Goal: Check status: Check status

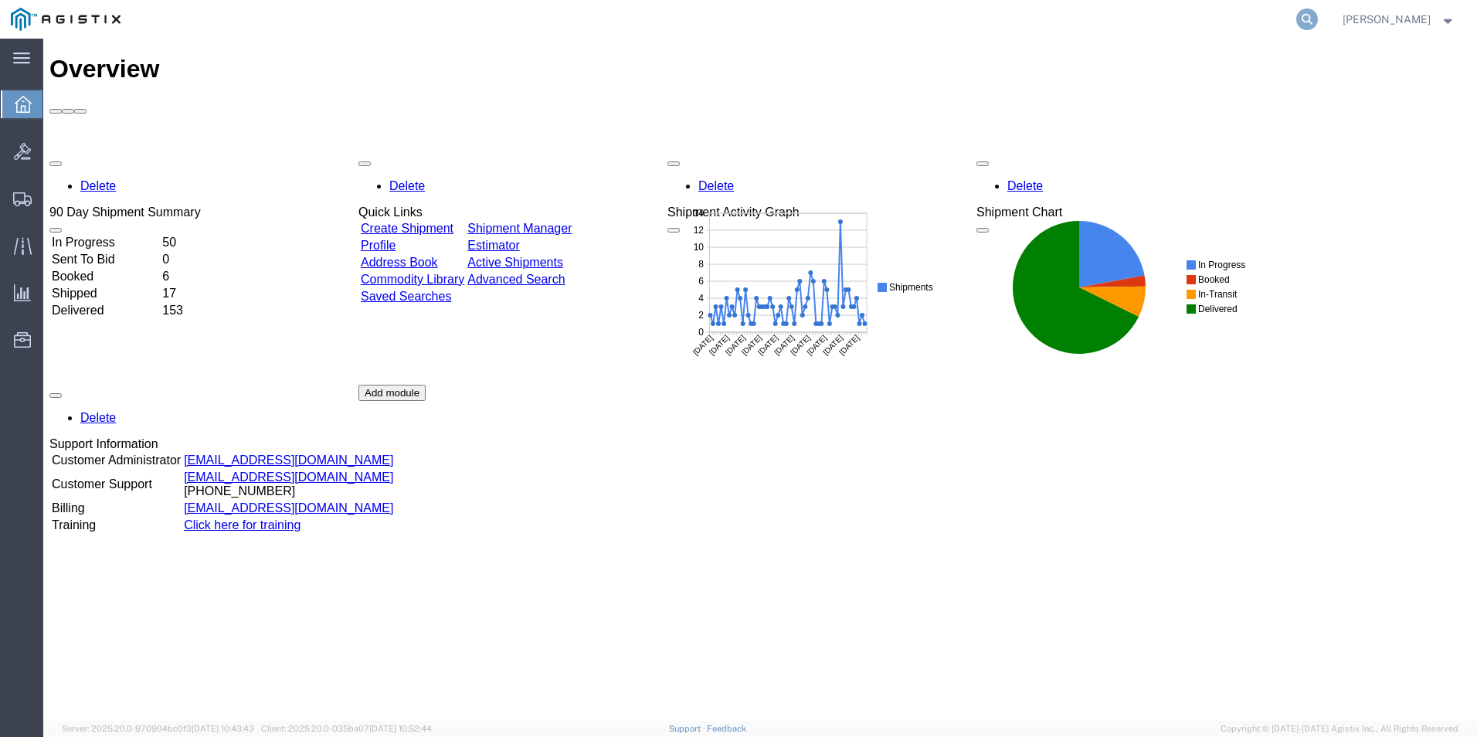
click at [1297, 20] on icon at bounding box center [1307, 19] width 22 height 22
click at [1090, 20] on input "search" at bounding box center [1061, 19] width 470 height 37
type input "GDIT-71804"
click at [1300, 19] on icon at bounding box center [1307, 19] width 22 height 22
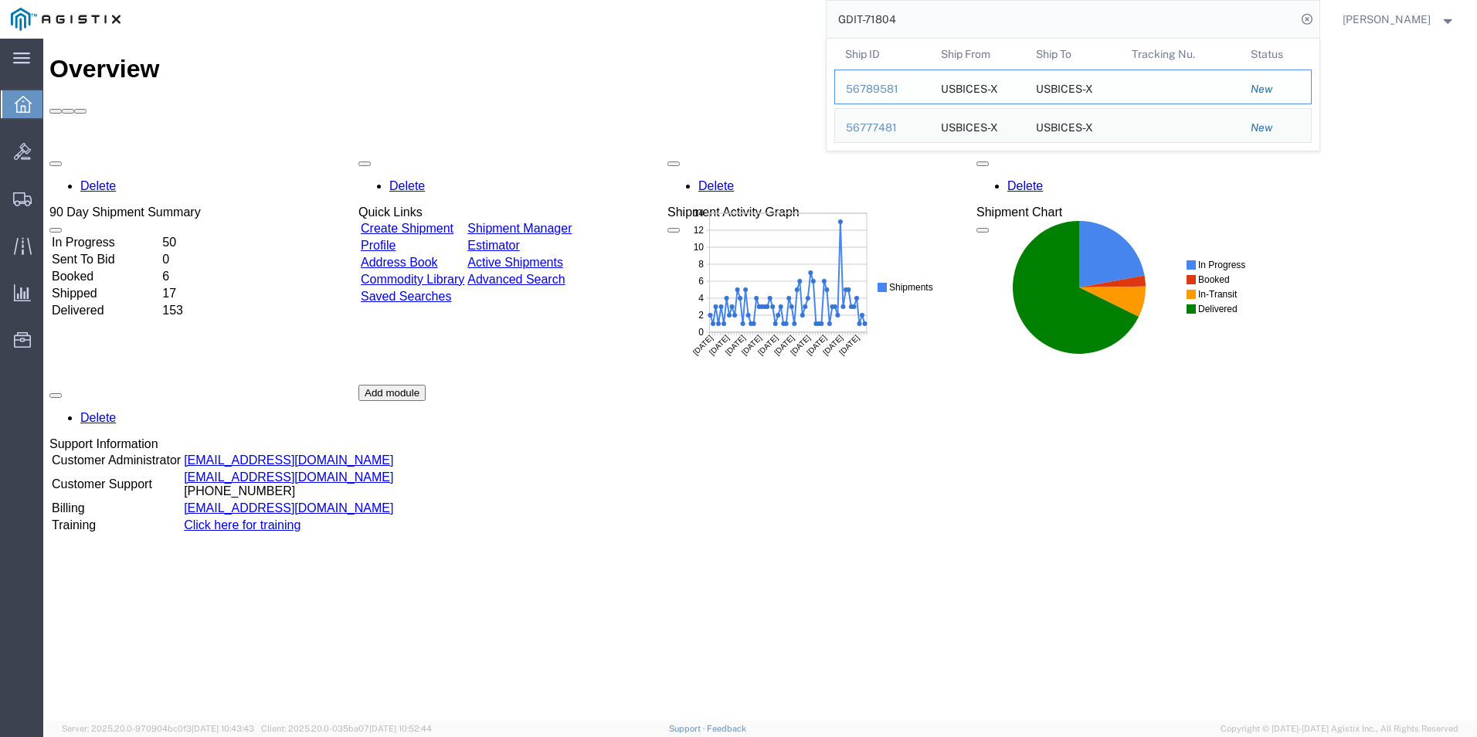
click at [885, 87] on div "56789581" at bounding box center [882, 89] width 73 height 16
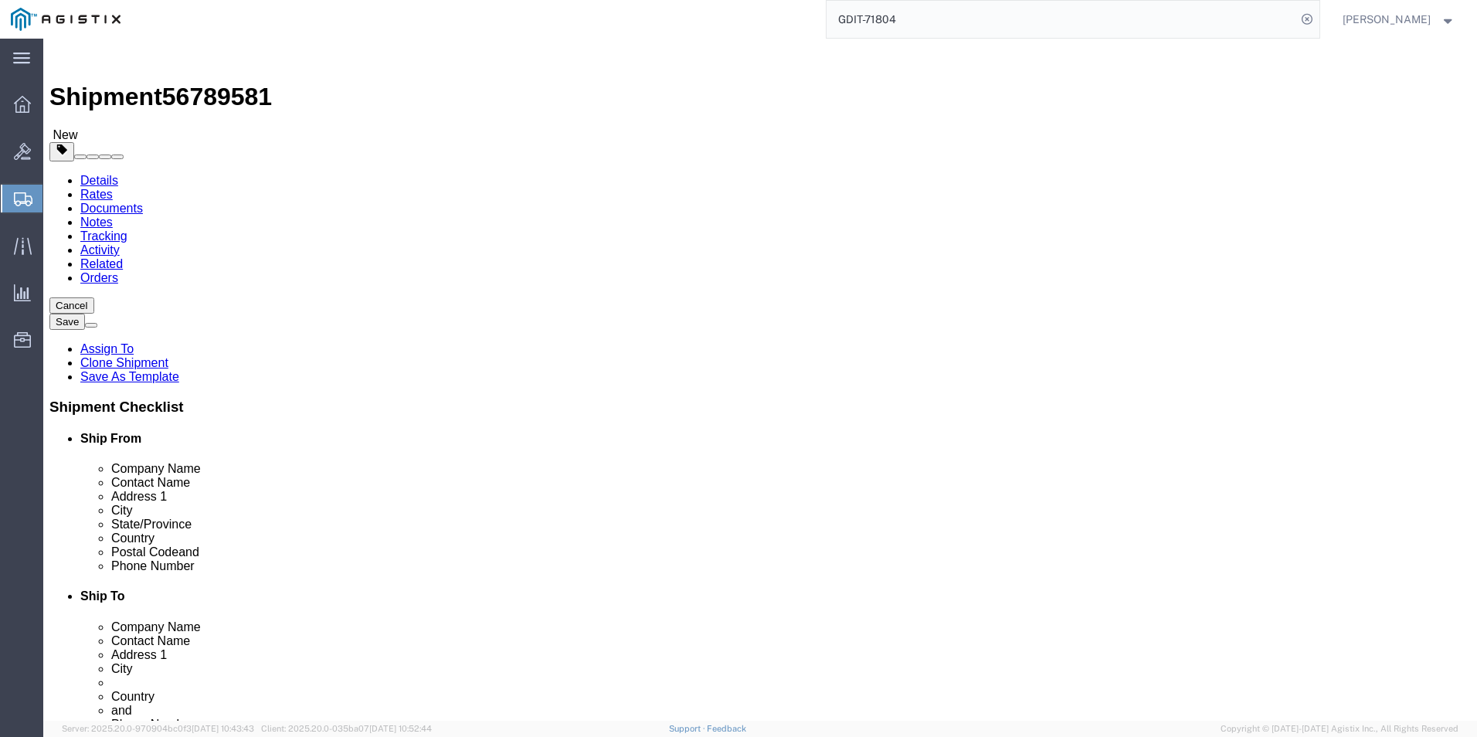
select select "69651"
select select "34239"
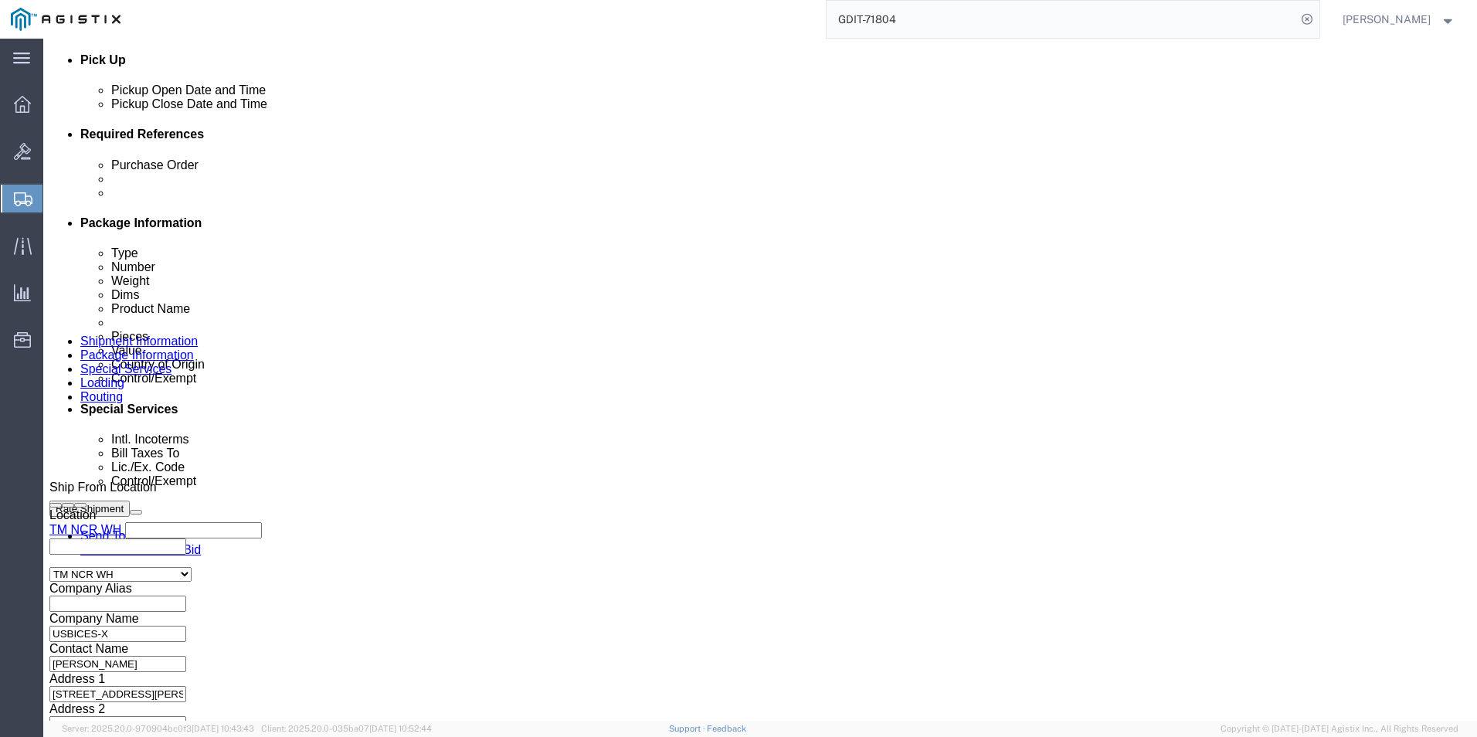
scroll to position [194, 0]
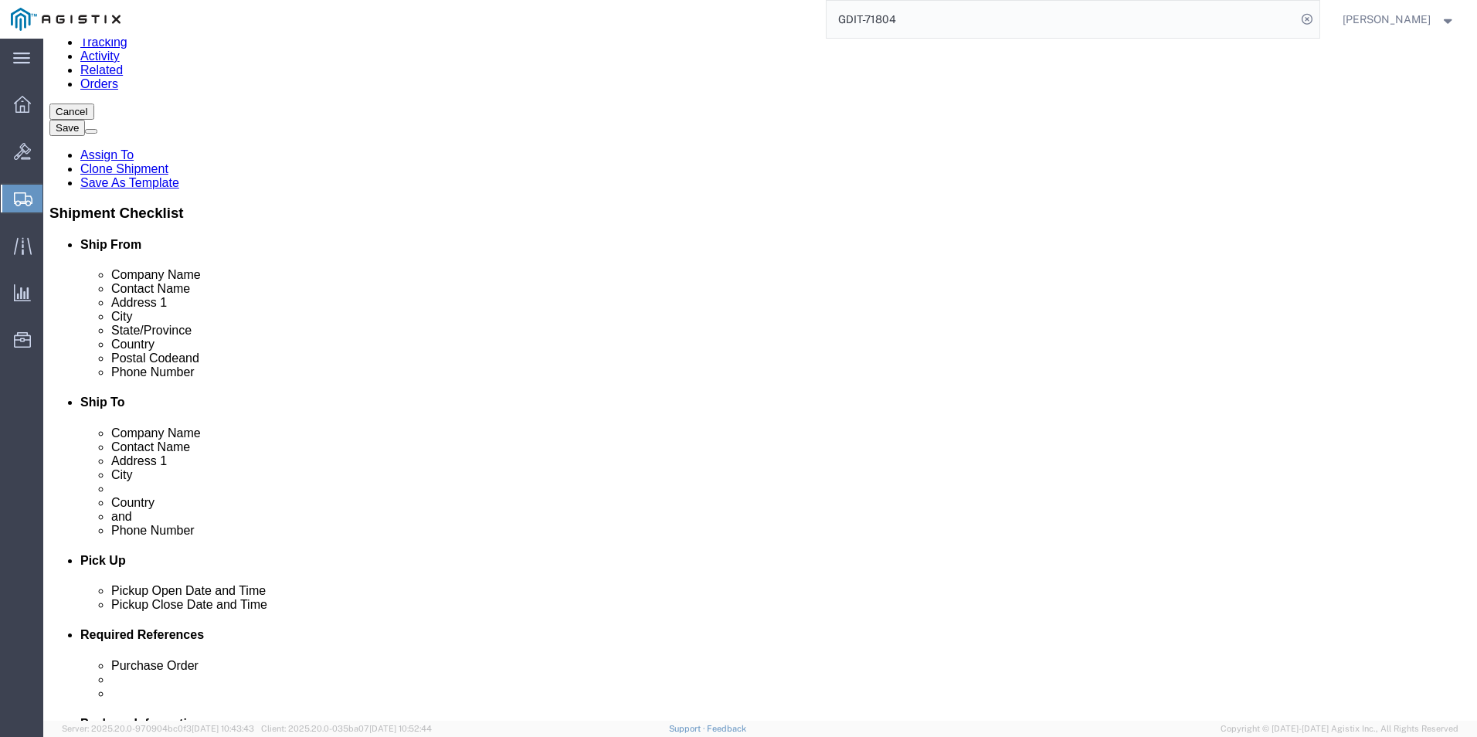
click icon
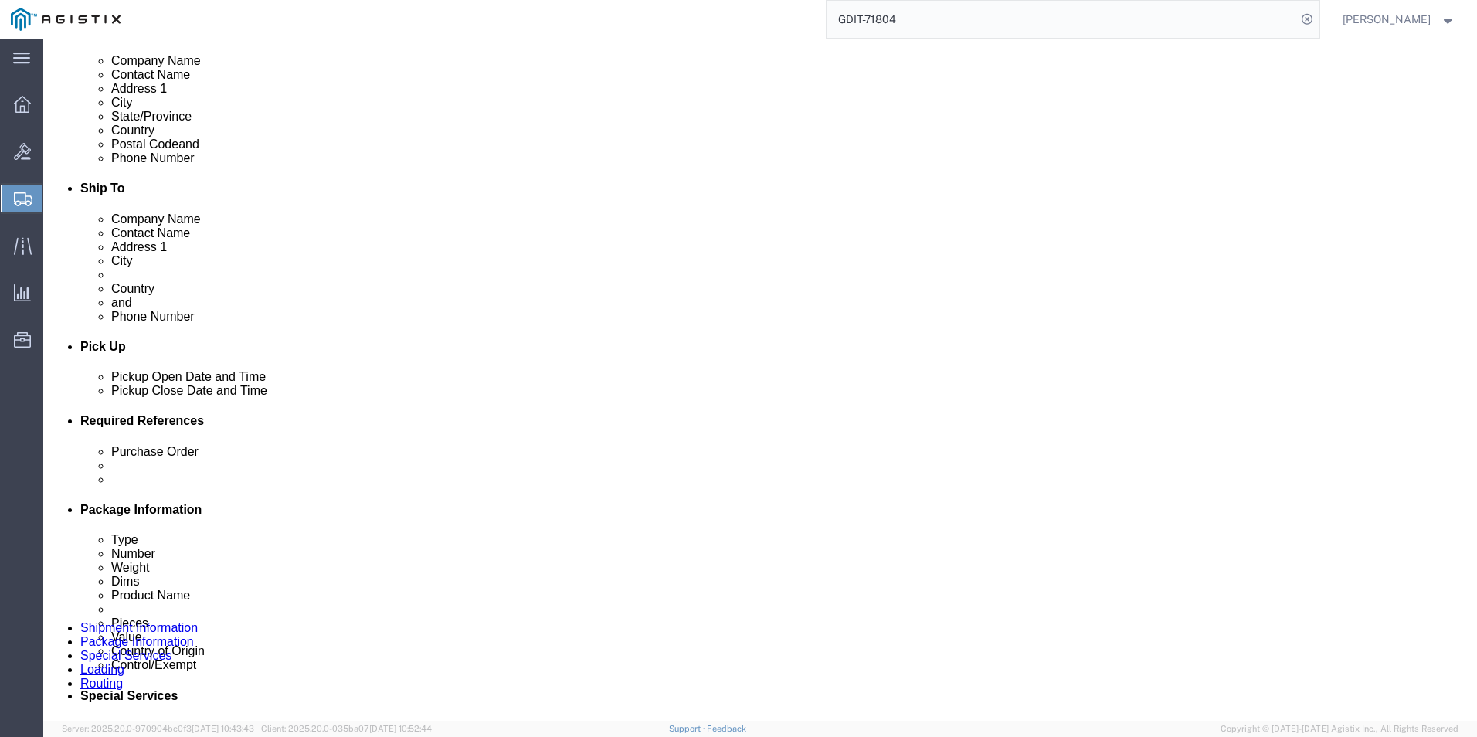
scroll to position [503, 0]
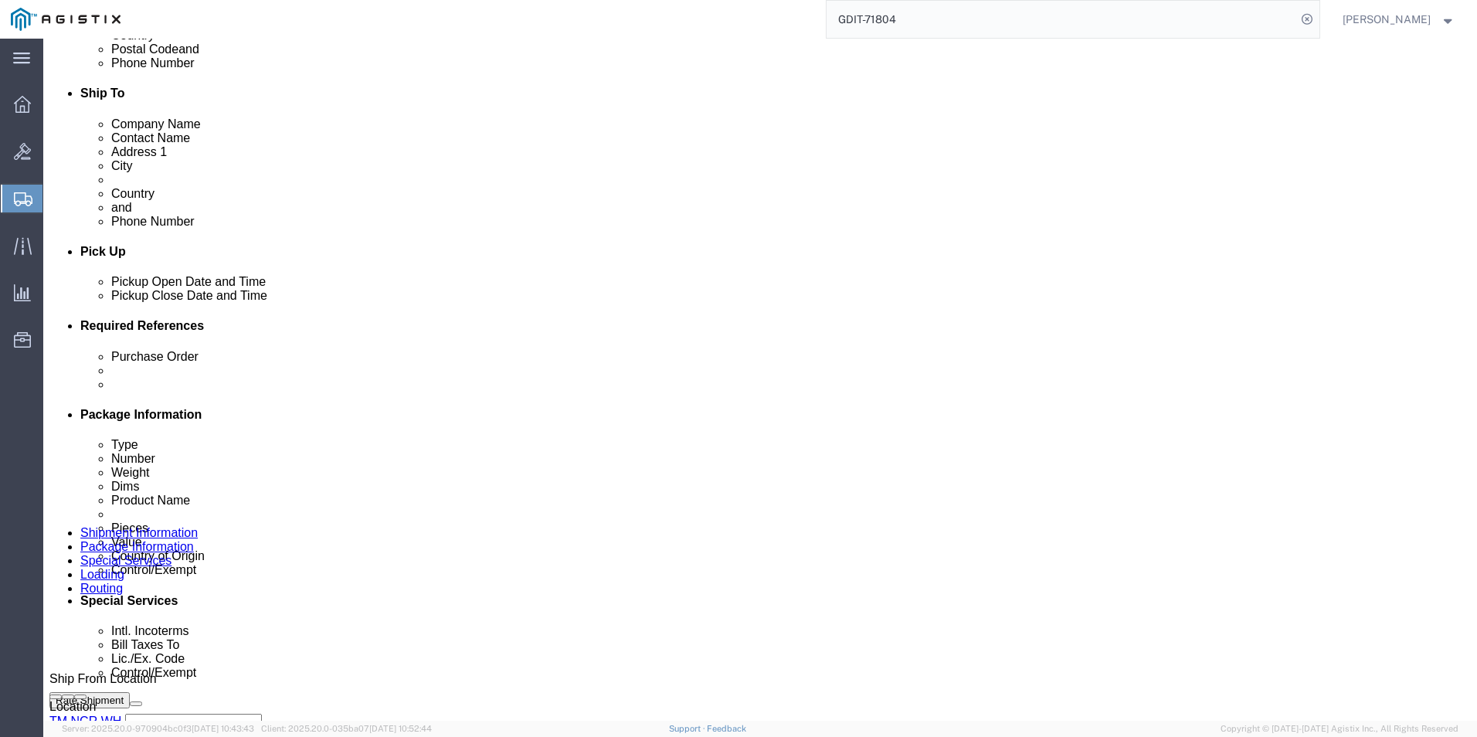
click dd "15.00 Each"
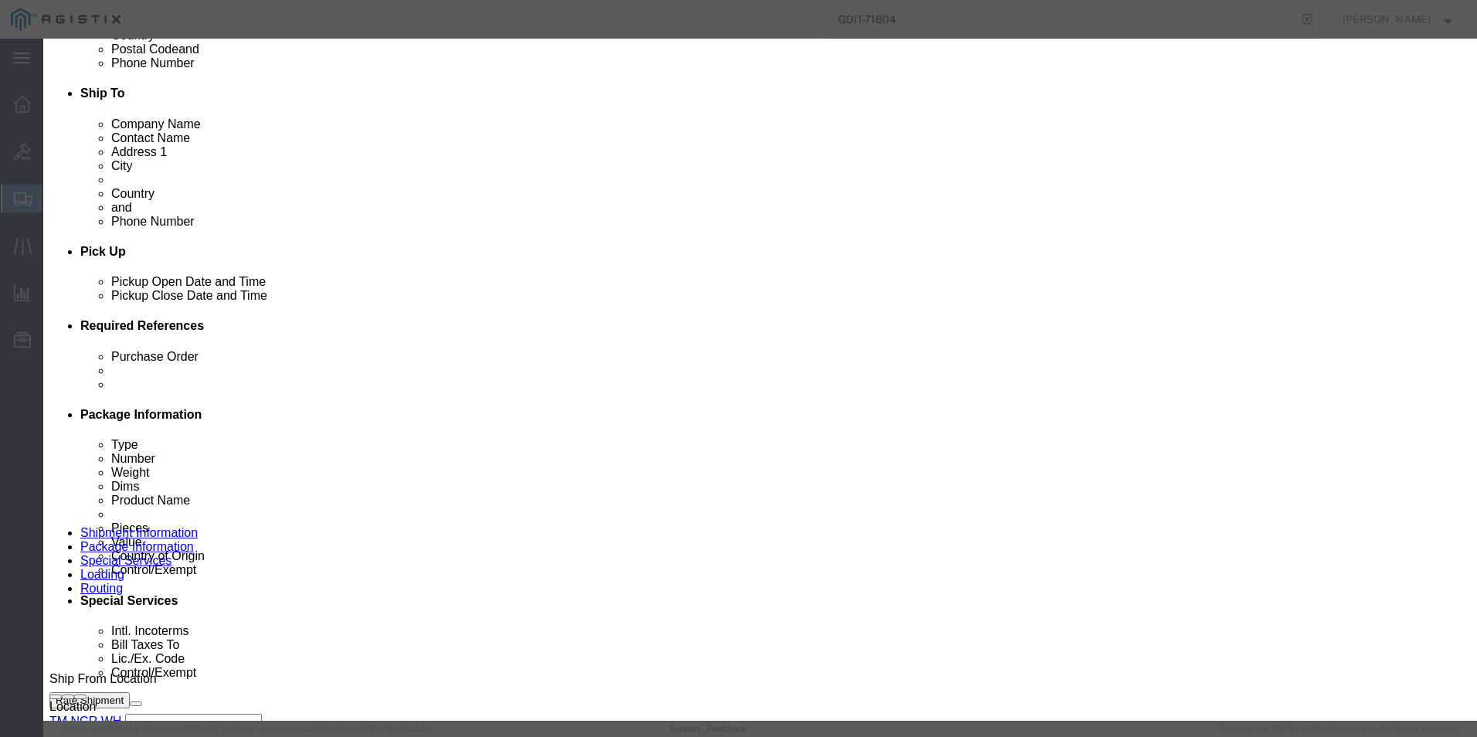
drag, startPoint x: 448, startPoint y: 306, endPoint x: 571, endPoint y: 309, distance: 123.6
click input "1000Base-T SFP"
click icon "button"
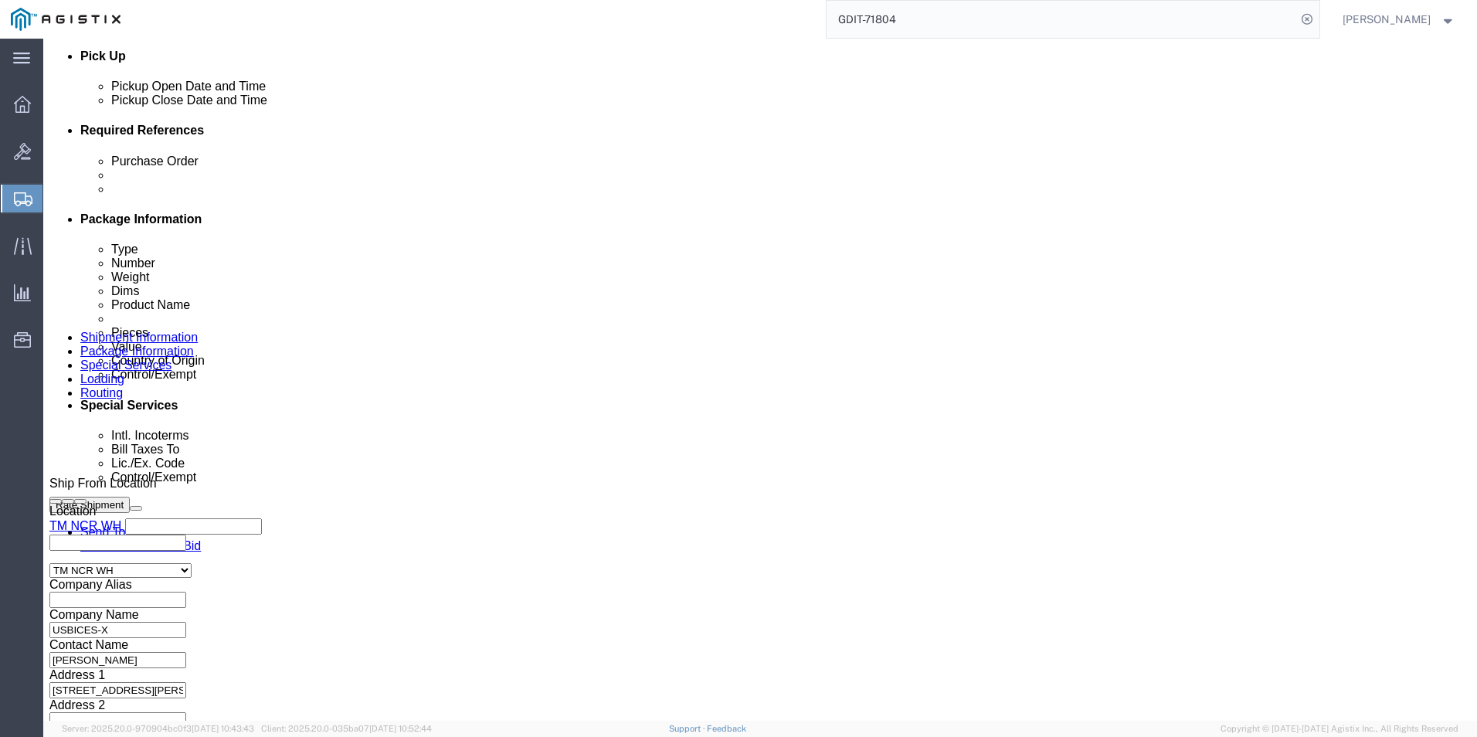
scroll to position [734, 0]
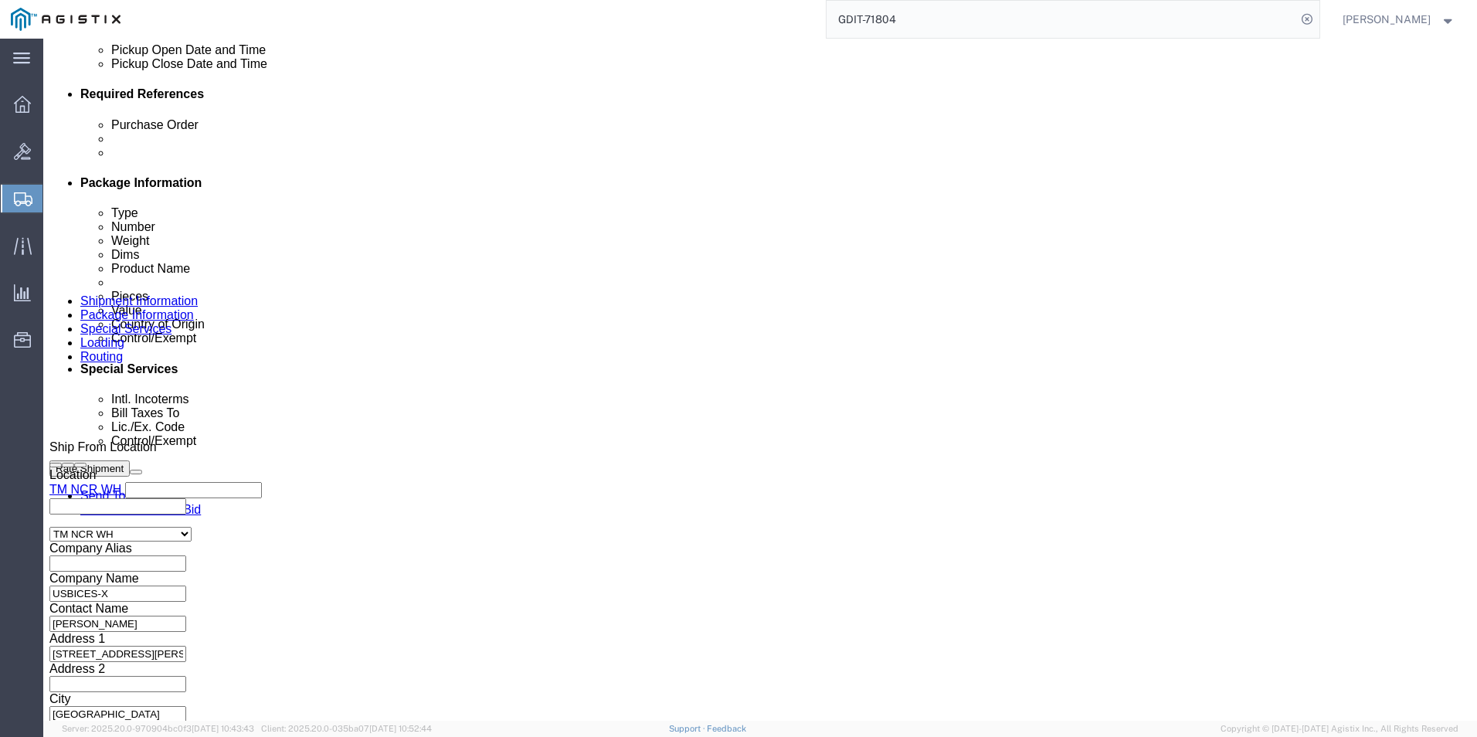
click dd "1625.00 USD"
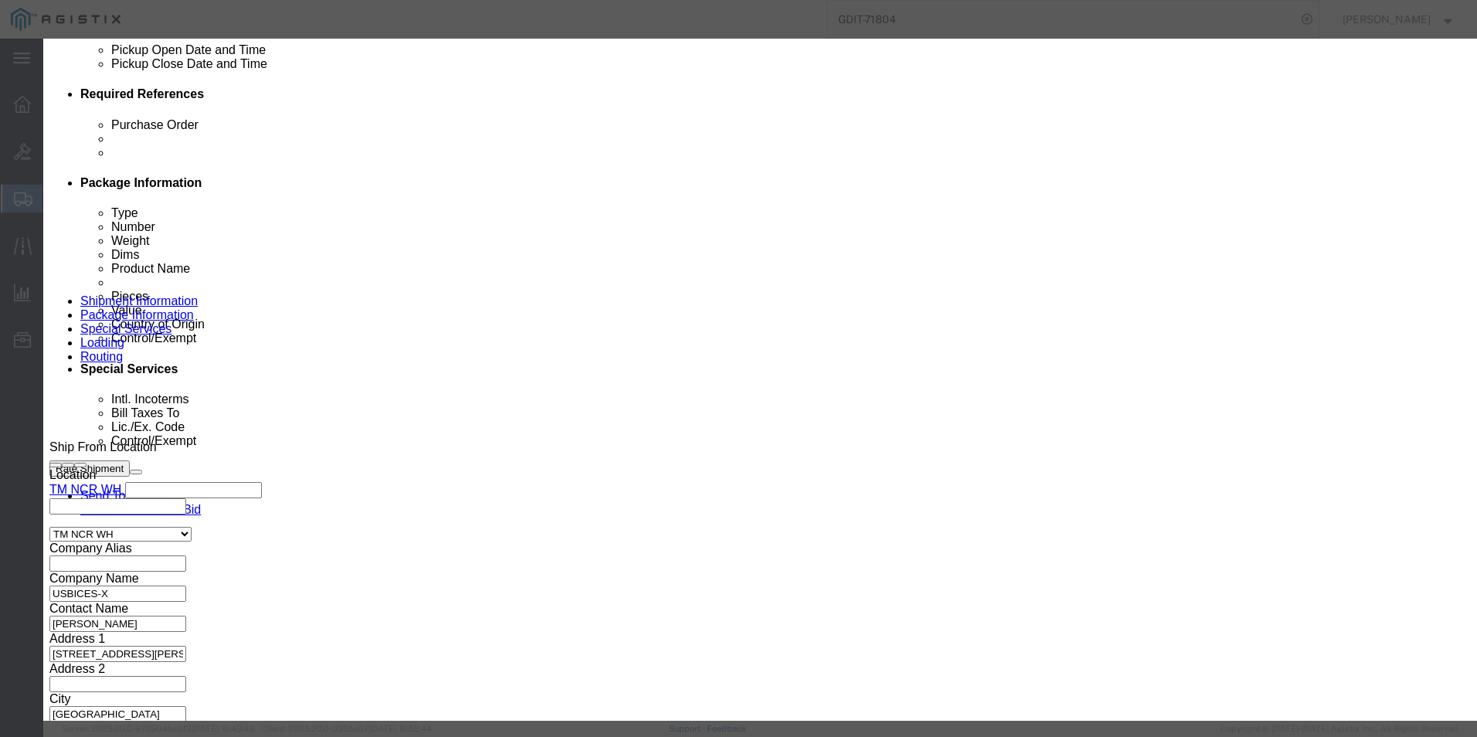
drag, startPoint x: 520, startPoint y: 311, endPoint x: 419, endPoint y: 310, distance: 101.2
click div "Model C-NIM-2T="
click icon "button"
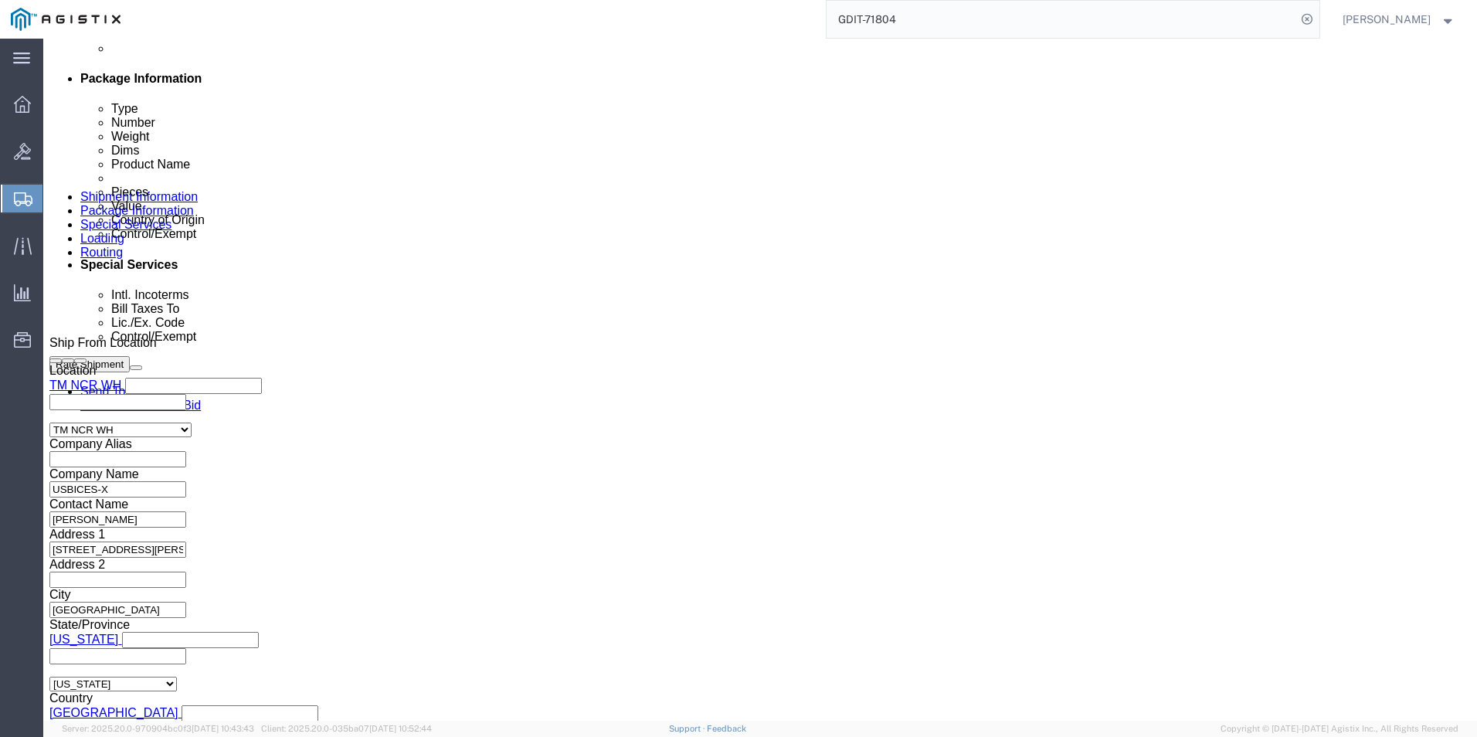
scroll to position [812, 0]
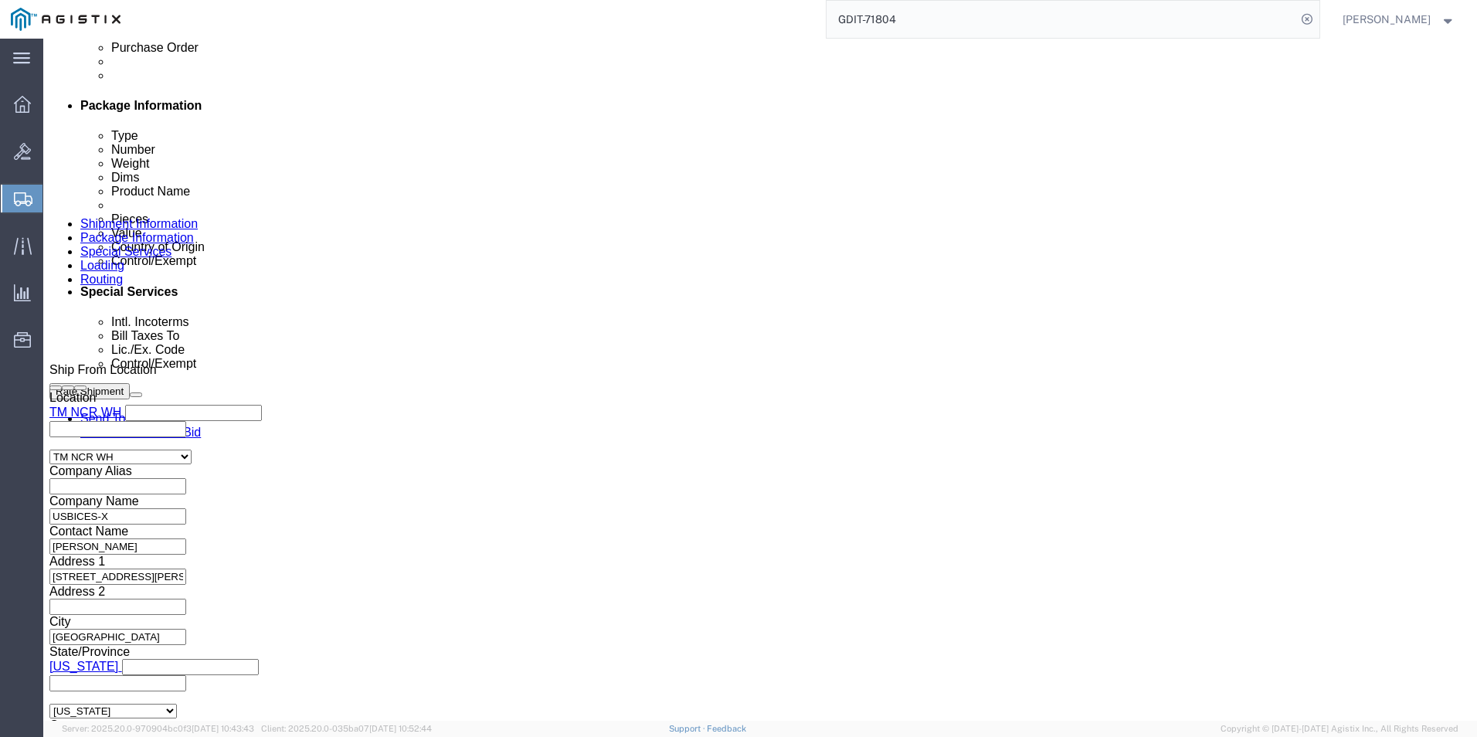
click dd "1557.22 USD"
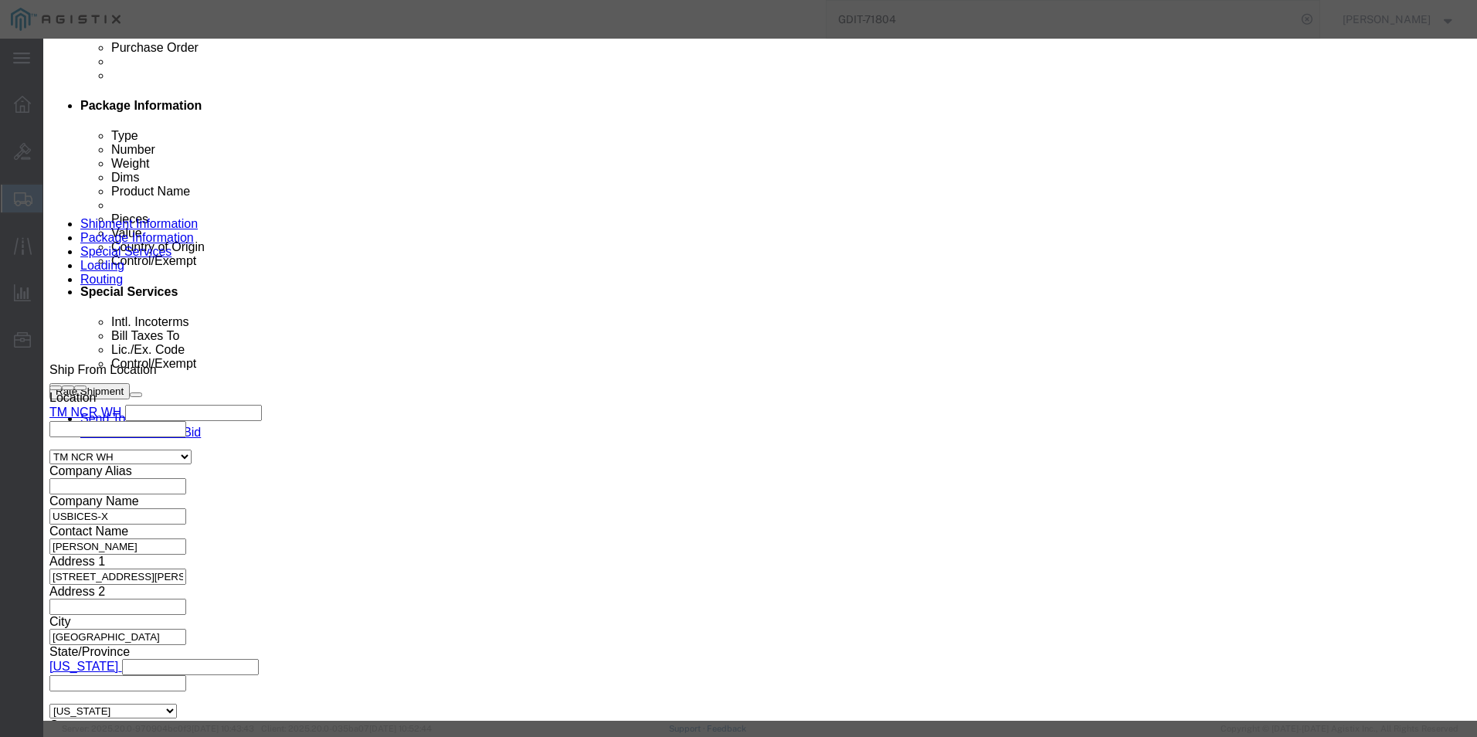
drag, startPoint x: 579, startPoint y: 310, endPoint x: 432, endPoint y: 326, distance: 147.5
click div "Product Name Switch Pieces 1.00 Select Bag Barrels 100Board Feet Bottle Box Bli…"
click icon "button"
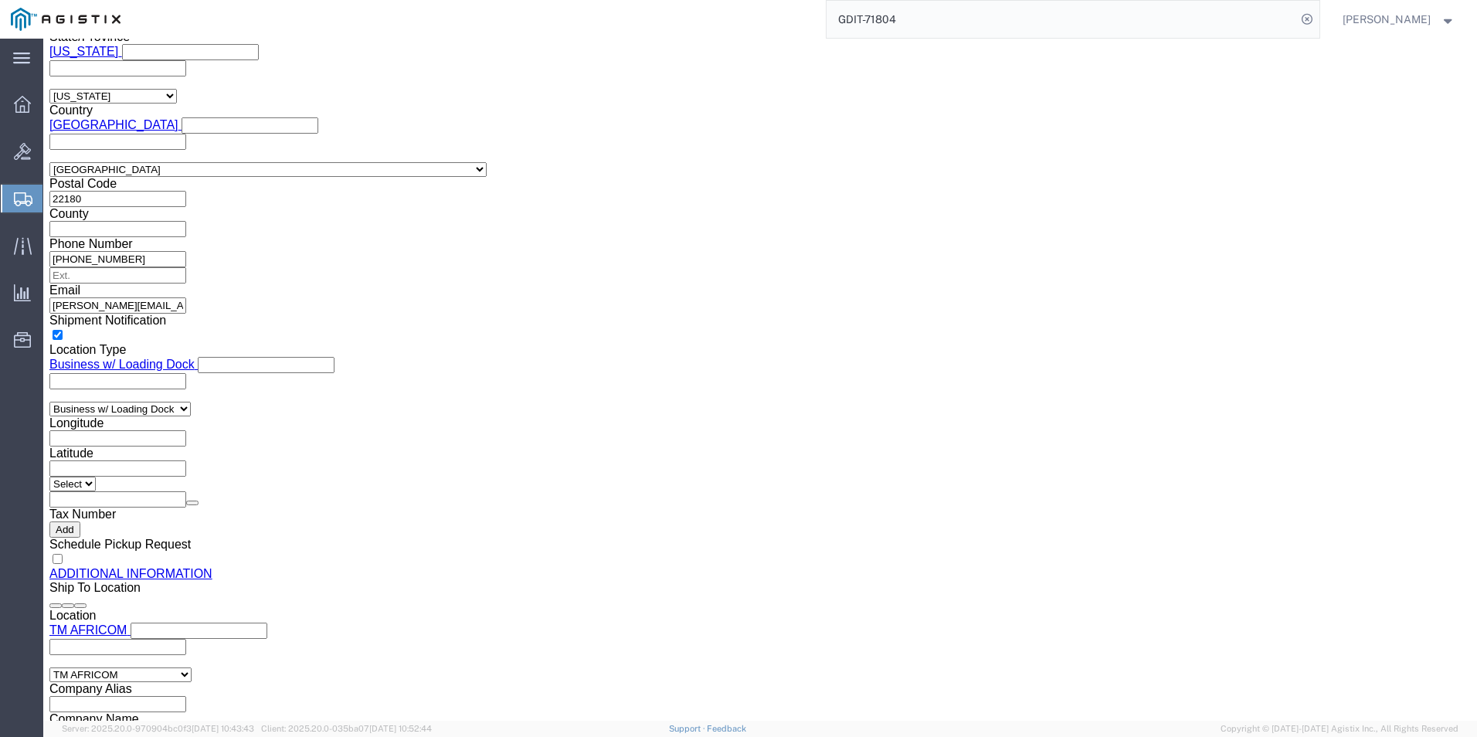
scroll to position [1429, 0]
click dd "1.00 Each"
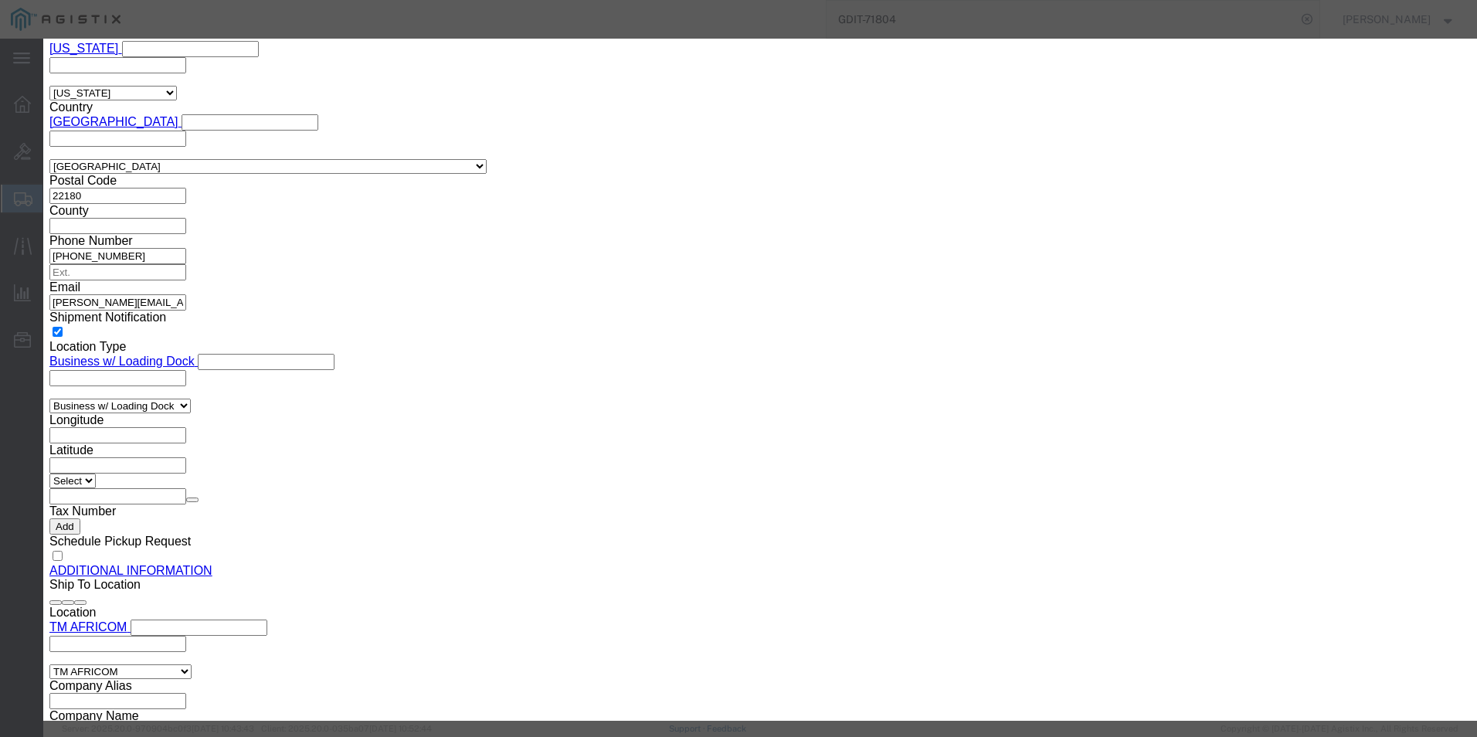
drag, startPoint x: 552, startPoint y: 279, endPoint x: 412, endPoint y: 280, distance: 139.8
click div "SKU CP-8865NR-K9++="
click icon "button"
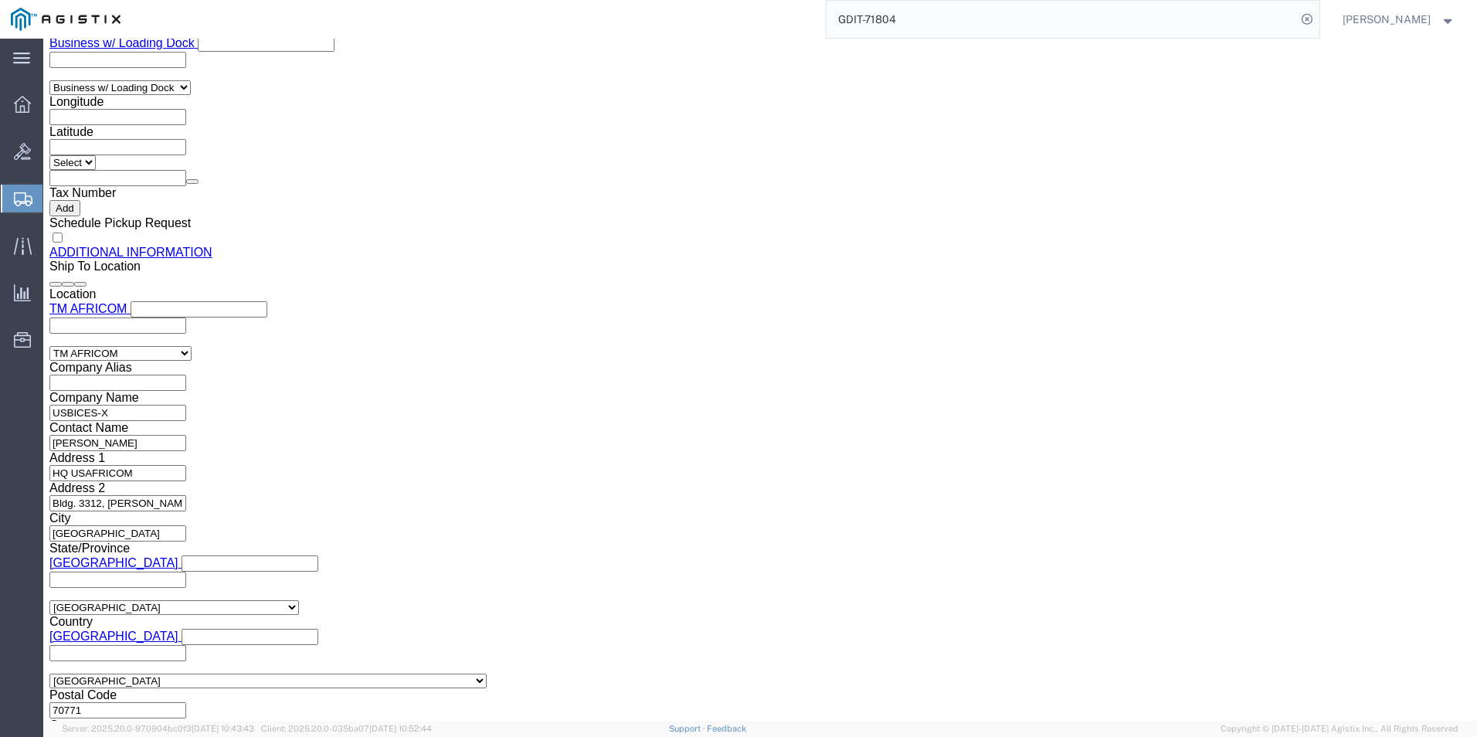
scroll to position [1748, 0]
click dd "7604.27 USD"
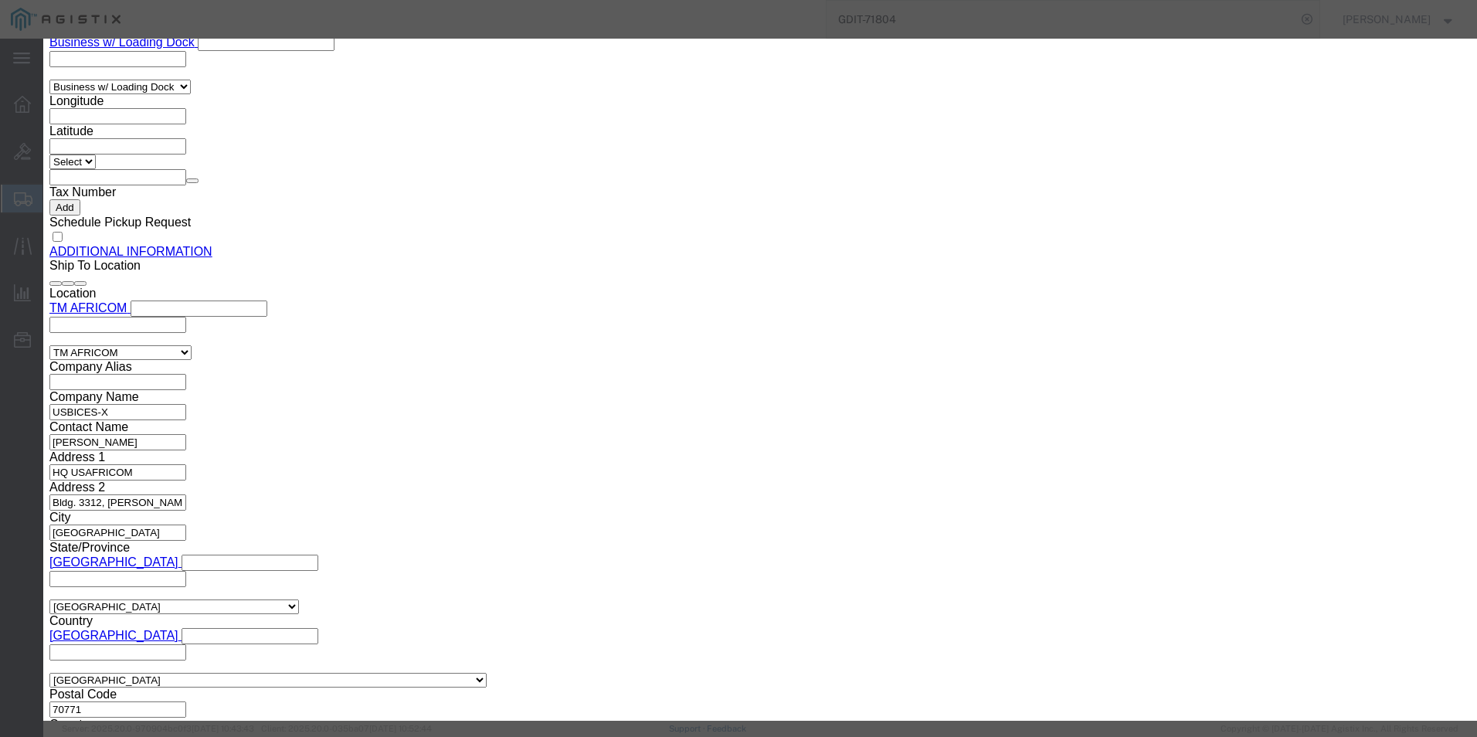
drag, startPoint x: 584, startPoint y: 310, endPoint x: 378, endPoint y: 337, distance: 208.0
click div "Product Name Catalyst 8300 Router Pieces 1.00 Select Bag Barrels 100Board Feet …"
click icon "button"
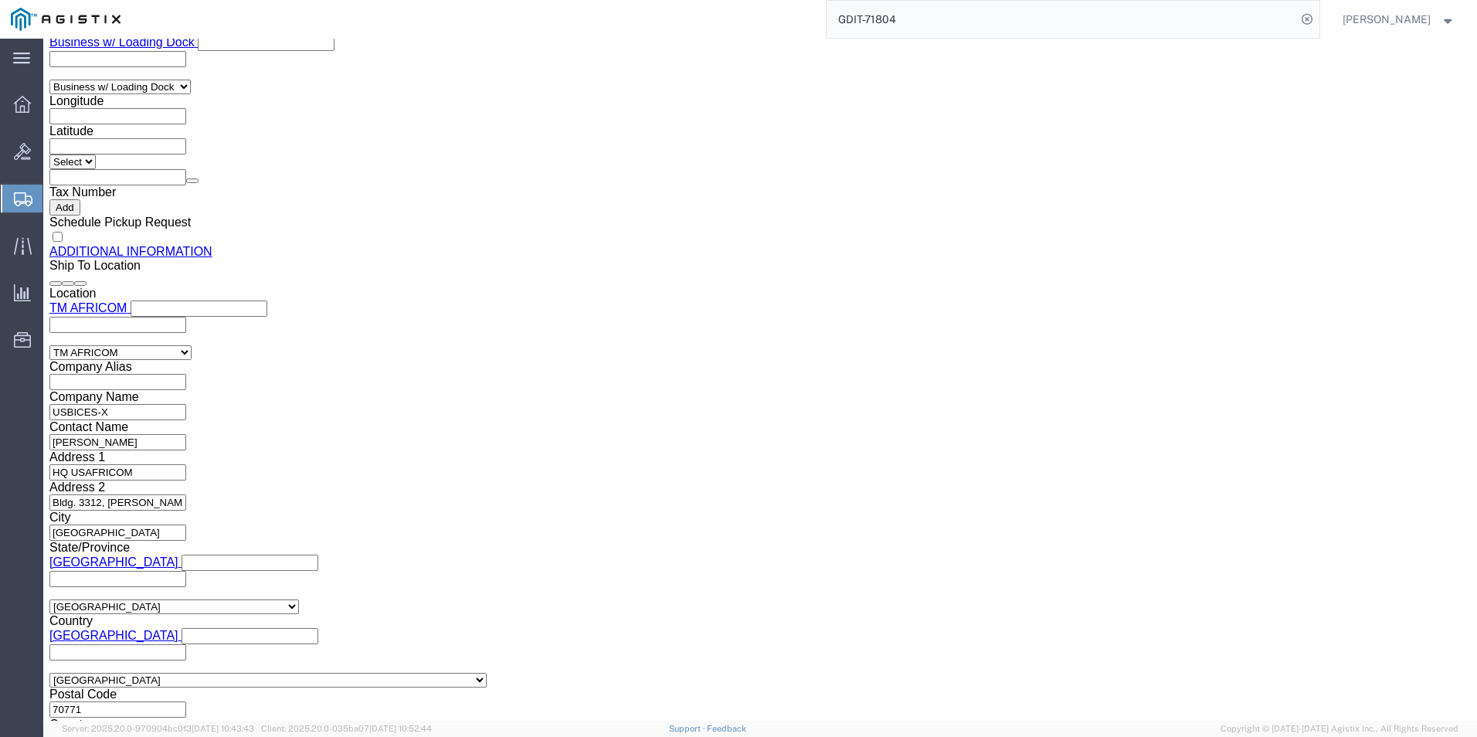
scroll to position [1671, 0]
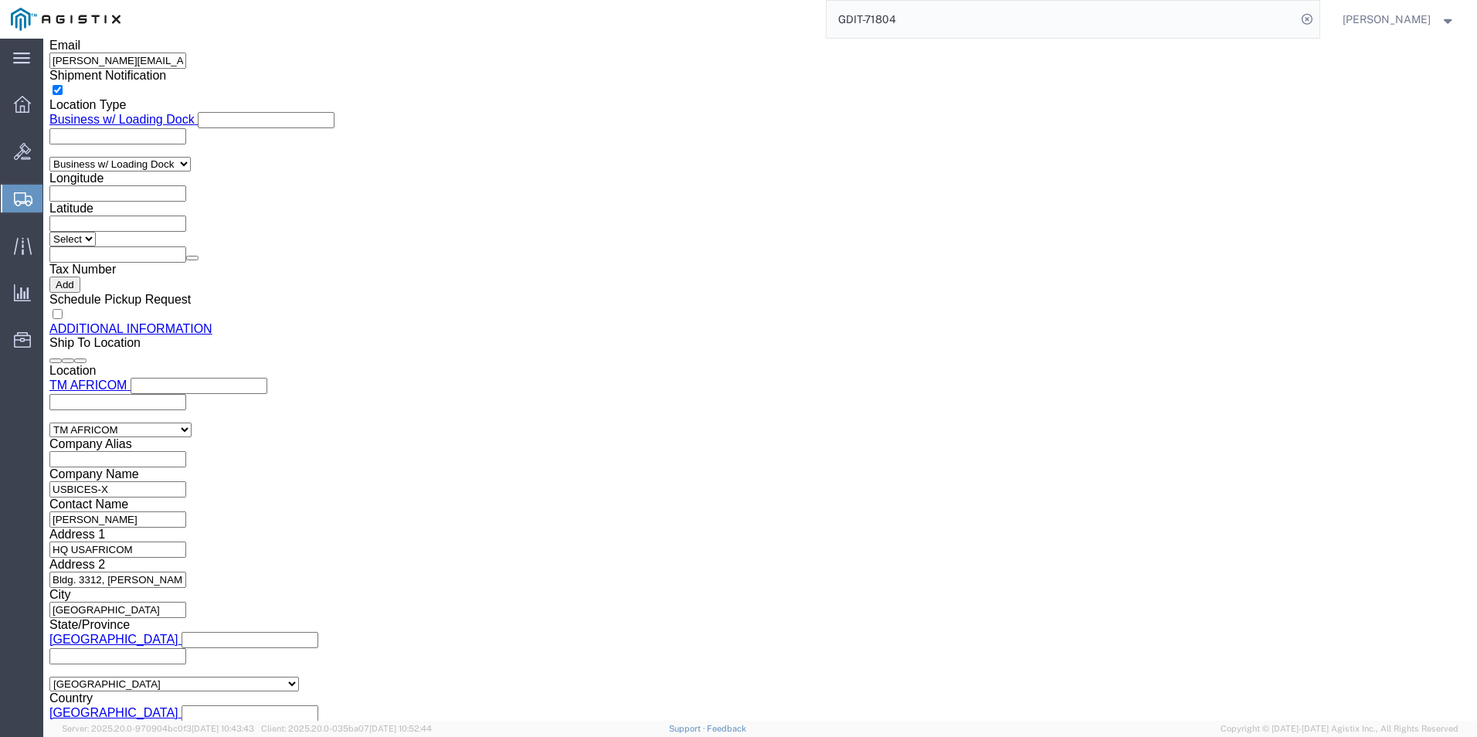
click dd "3.00 Each"
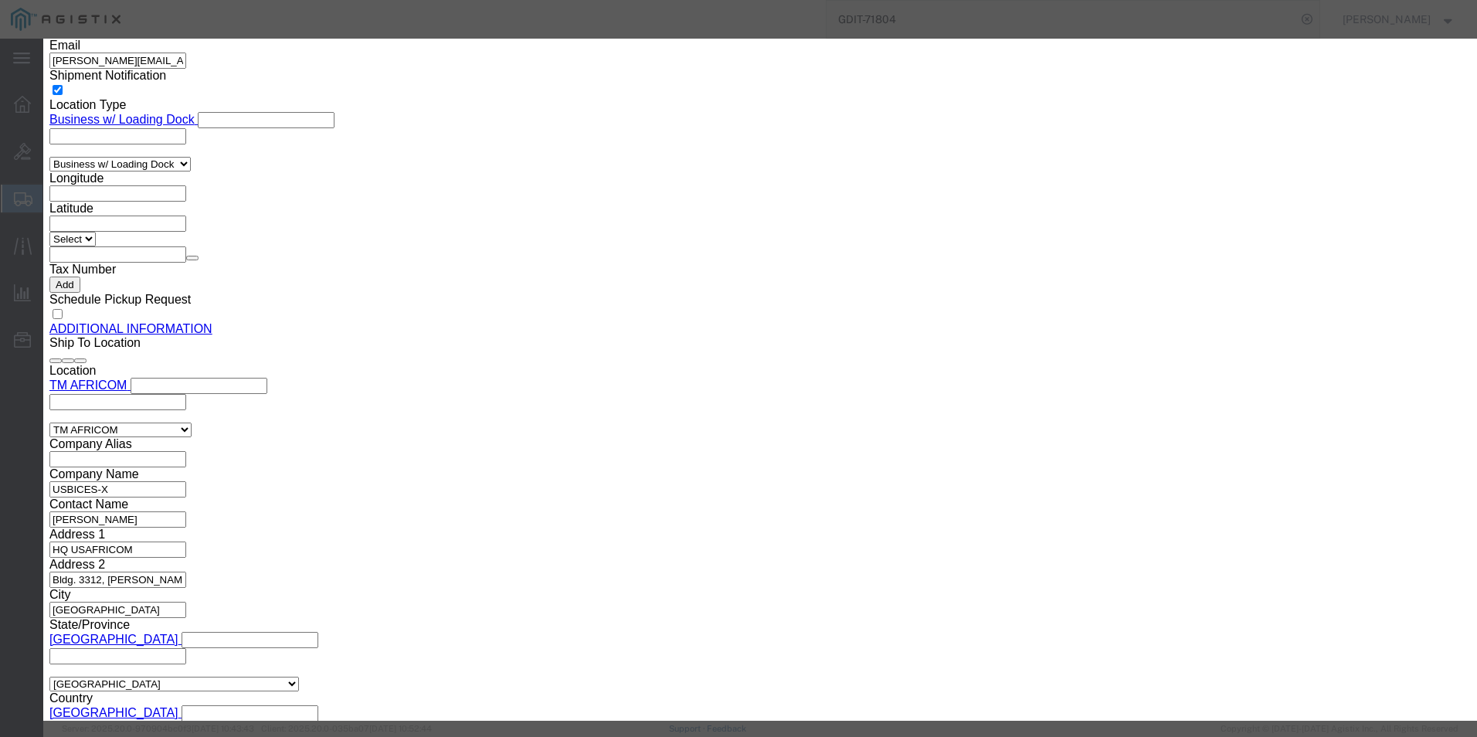
click input "IP Phone Power Transformer"
click icon "button"
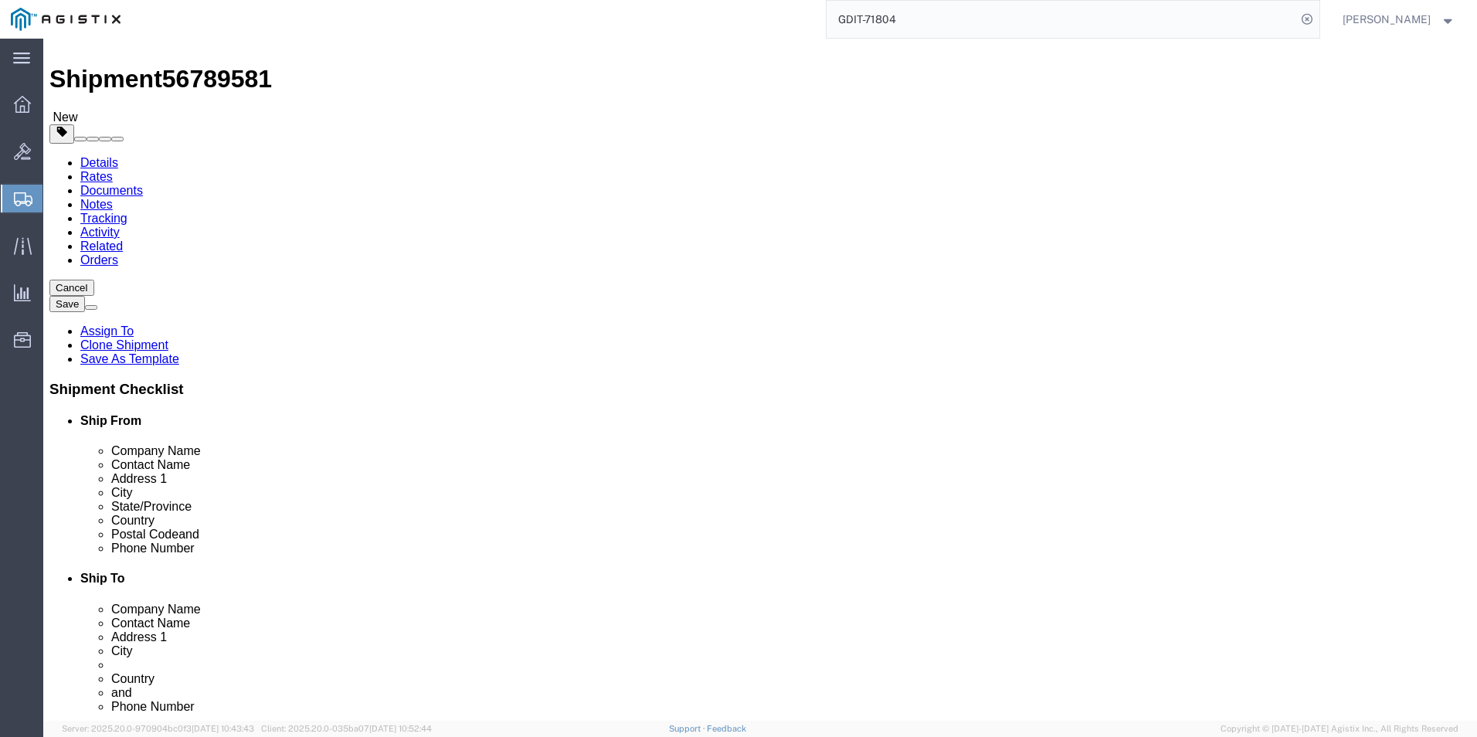
scroll to position [0, 0]
